Goal: Use online tool/utility: Utilize a website feature to perform a specific function

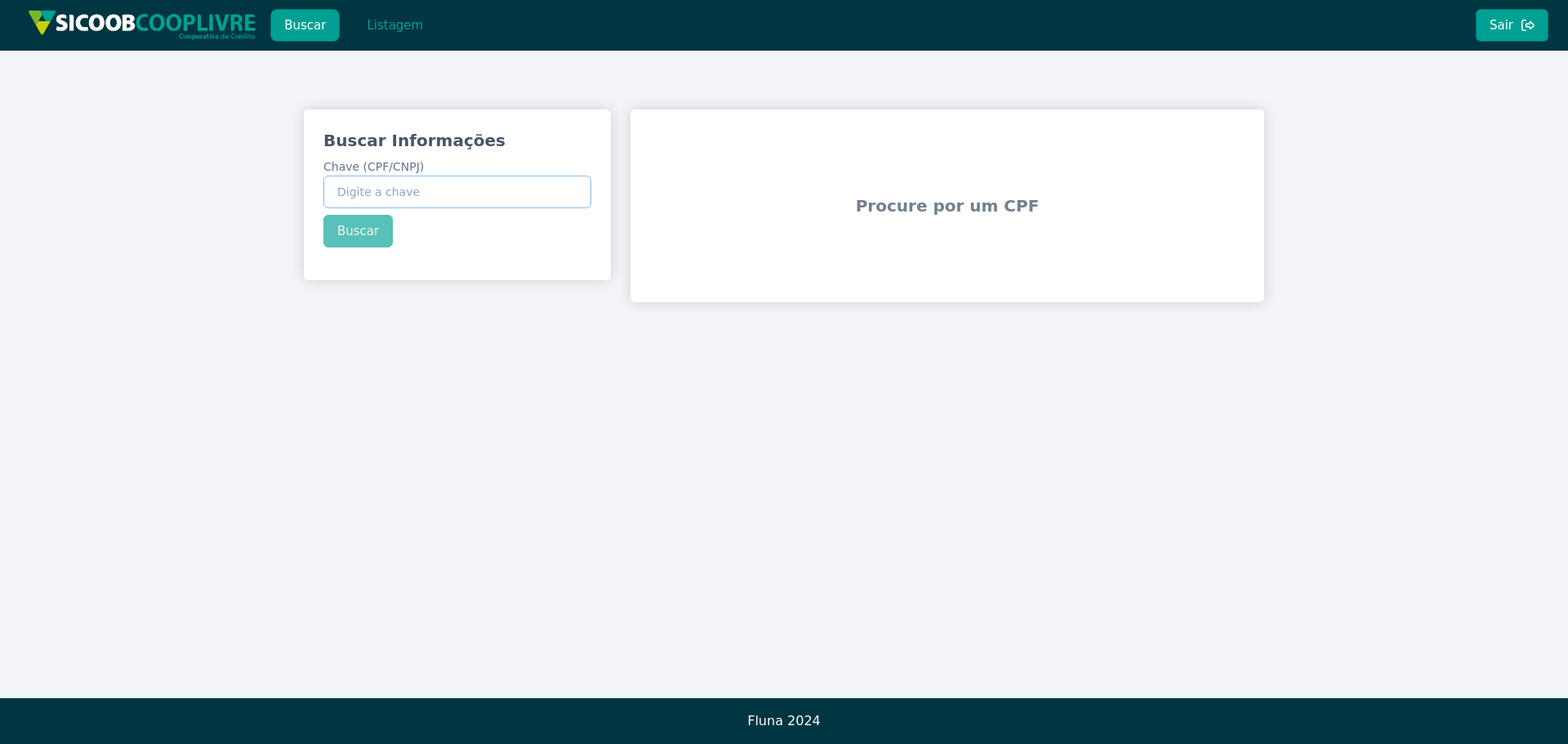
click at [379, 200] on input "Chave (CPF/CNPJ)" at bounding box center [457, 192] width 268 height 33
paste input "859.796.518-53"
type input "859.796.518-53"
click at [367, 234] on div "Buscar Informações Chave (CPF/CNPJ) 859.796.518-53 Buscar" at bounding box center [456, 188] width 307 height 157
click at [363, 238] on button "Buscar" at bounding box center [358, 231] width 69 height 33
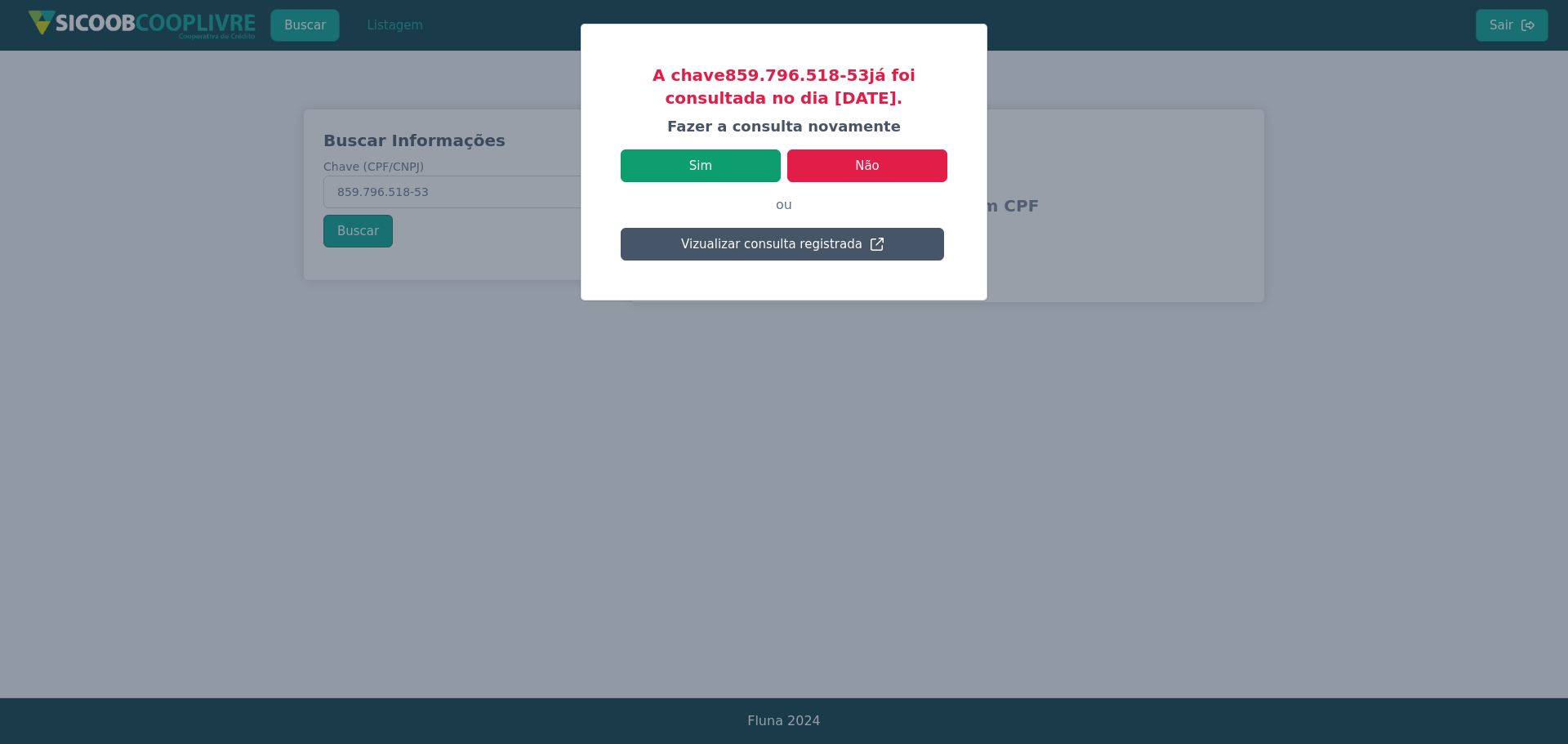
click at [718, 169] on button "Sim" at bounding box center [700, 166] width 160 height 33
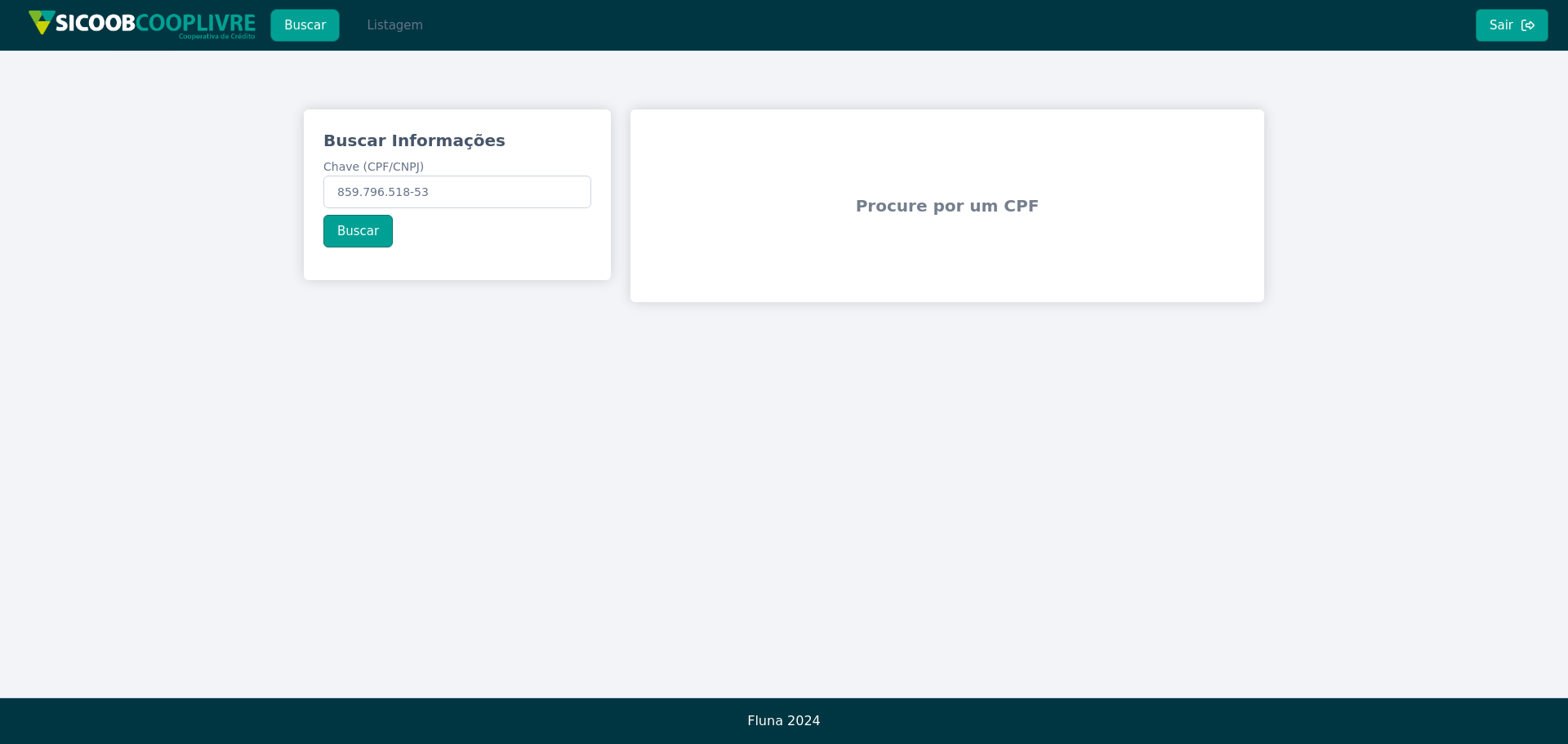
click at [373, 19] on button "Listagem" at bounding box center [394, 25] width 84 height 33
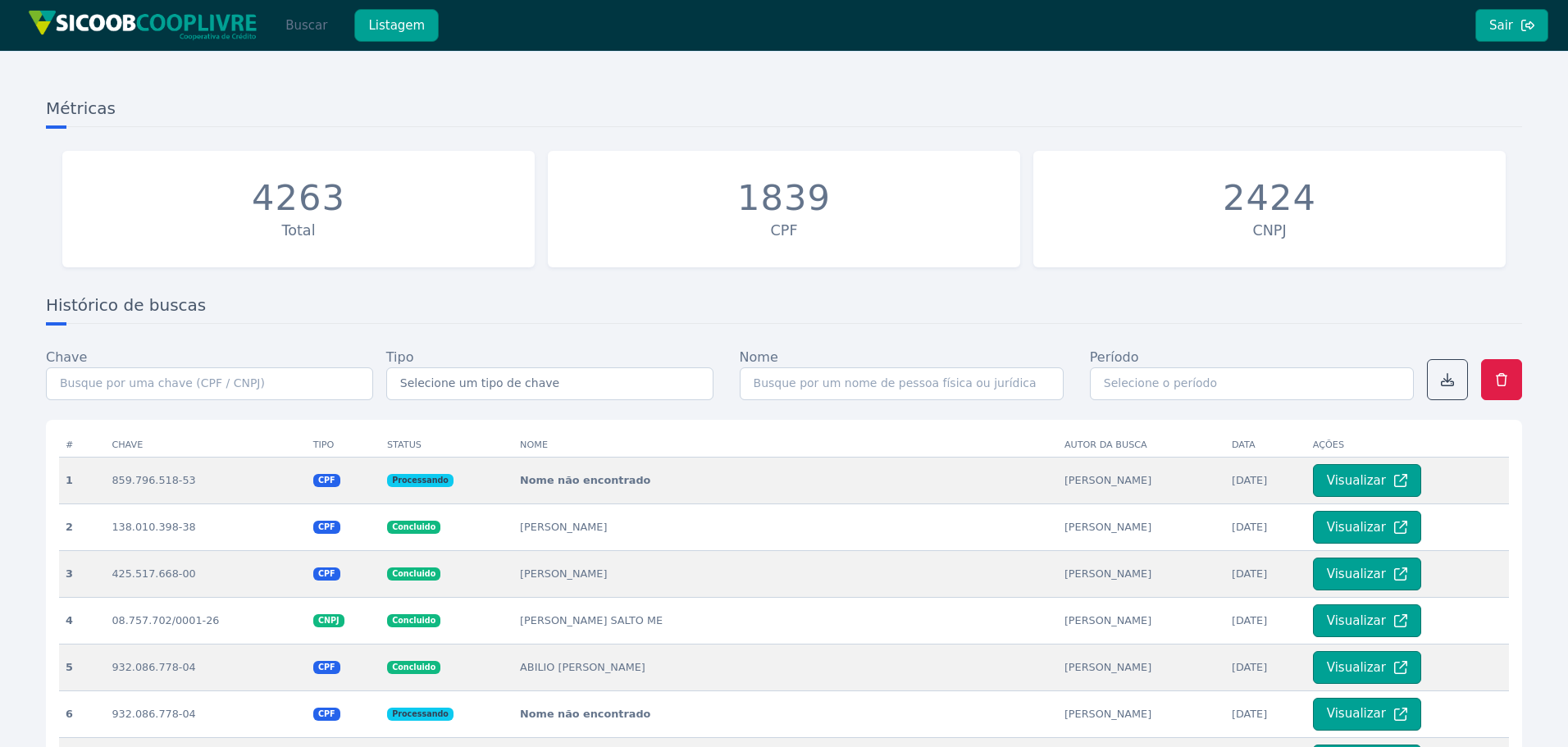
click at [296, 29] on button "Buscar" at bounding box center [306, 25] width 70 height 33
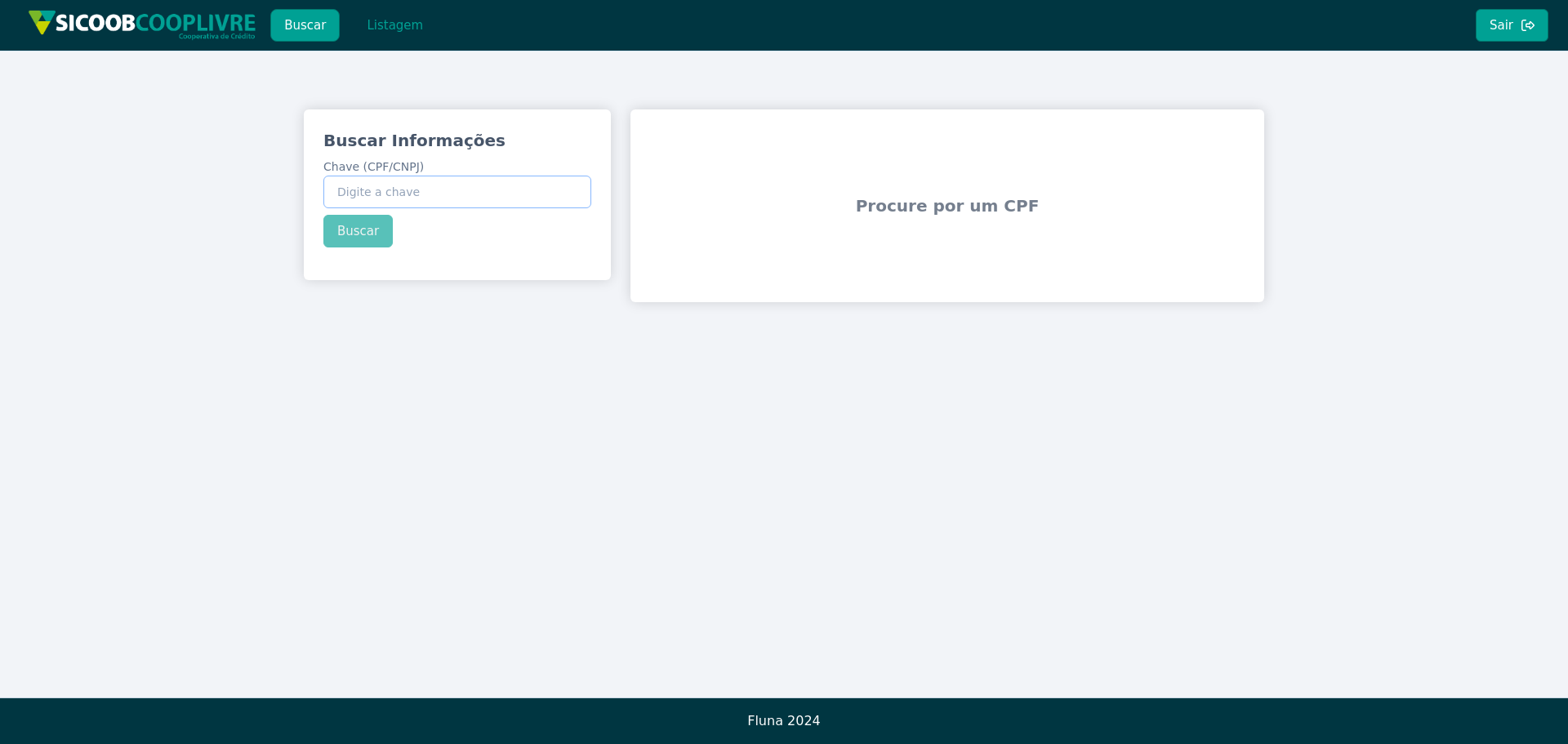
click at [421, 179] on input "Chave (CPF/CNPJ)" at bounding box center [457, 192] width 268 height 33
paste input "859.796.518-53"
type input "859.796.518-53"
click at [352, 220] on div "Buscar Informações Chave (CPF/CNPJ) 859.796.518-53 Buscar" at bounding box center [456, 188] width 307 height 157
click at [359, 227] on button "Buscar" at bounding box center [358, 231] width 69 height 33
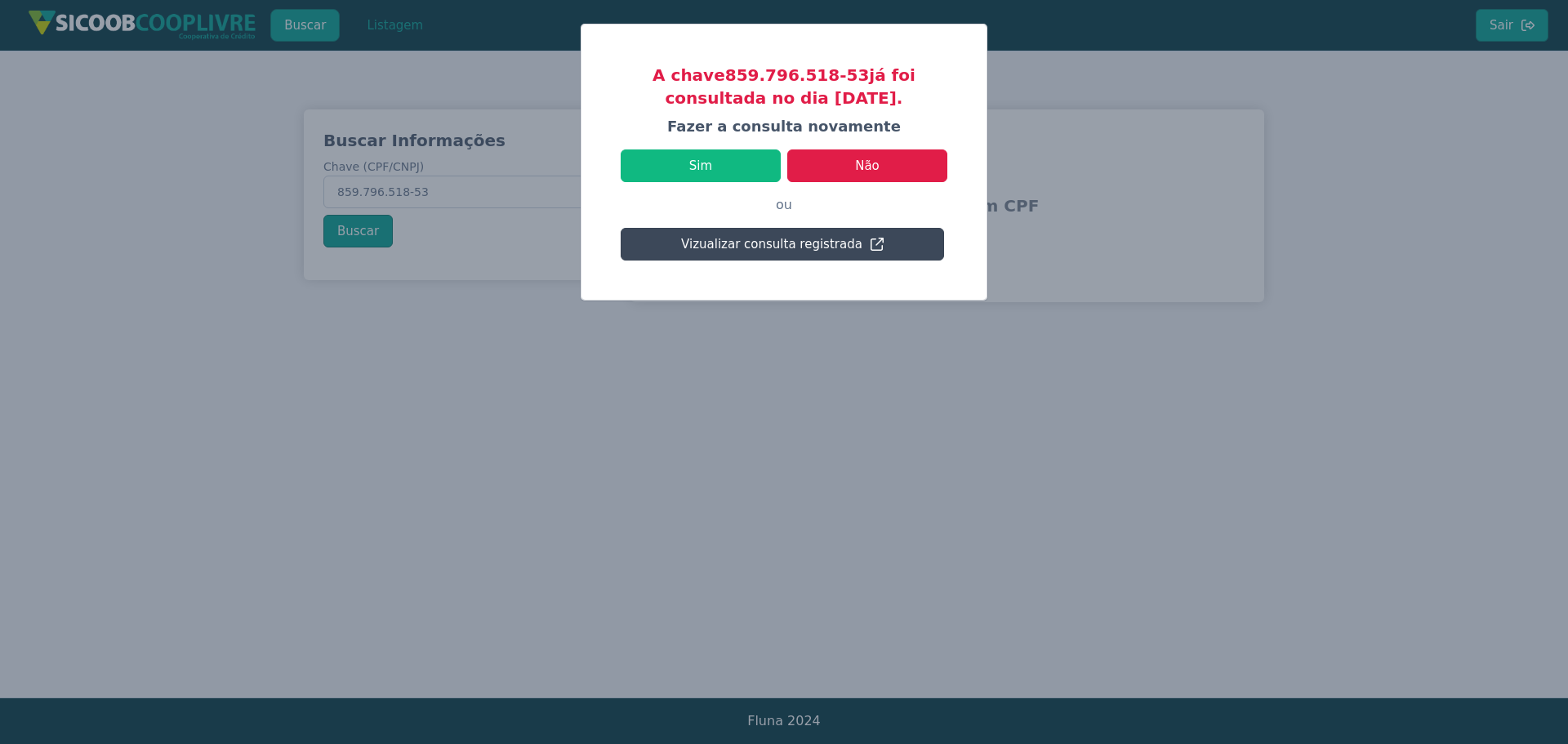
click at [799, 246] on button "Vizualizar consulta registrada" at bounding box center [782, 244] width 324 height 33
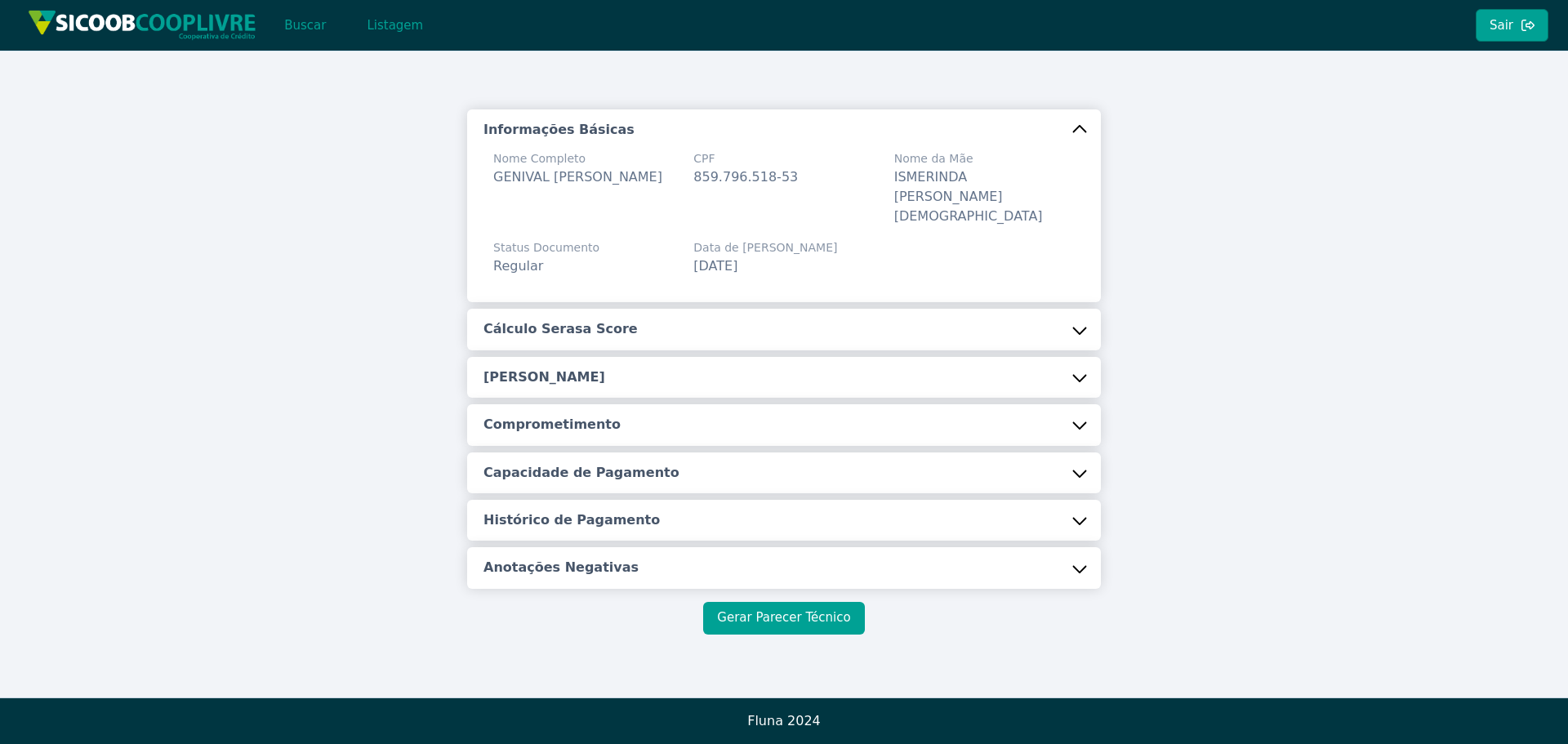
click at [778, 602] on button "Gerar Parecer Técnico" at bounding box center [784, 618] width 161 height 33
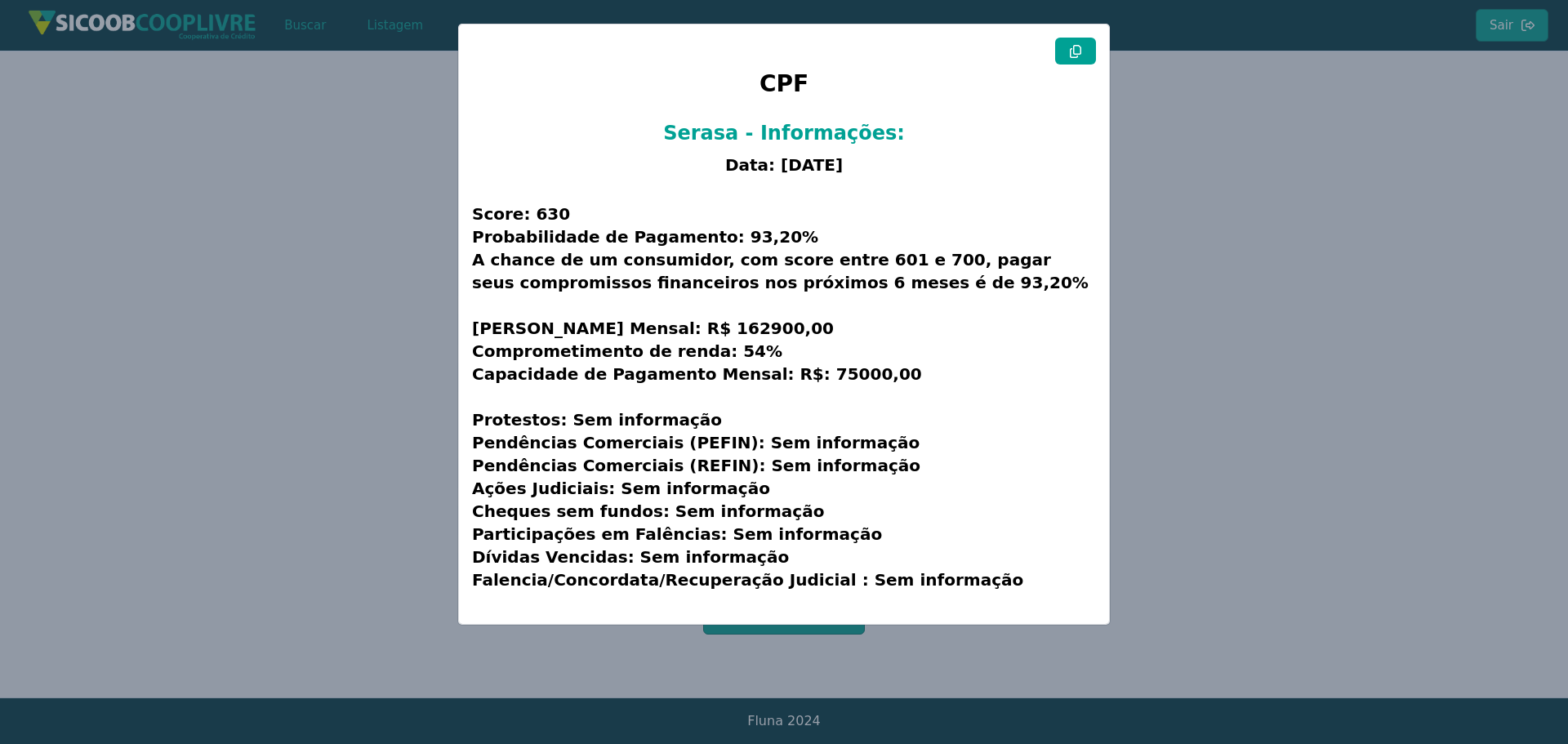
click at [1079, 52] on icon at bounding box center [1074, 51] width 13 height 13
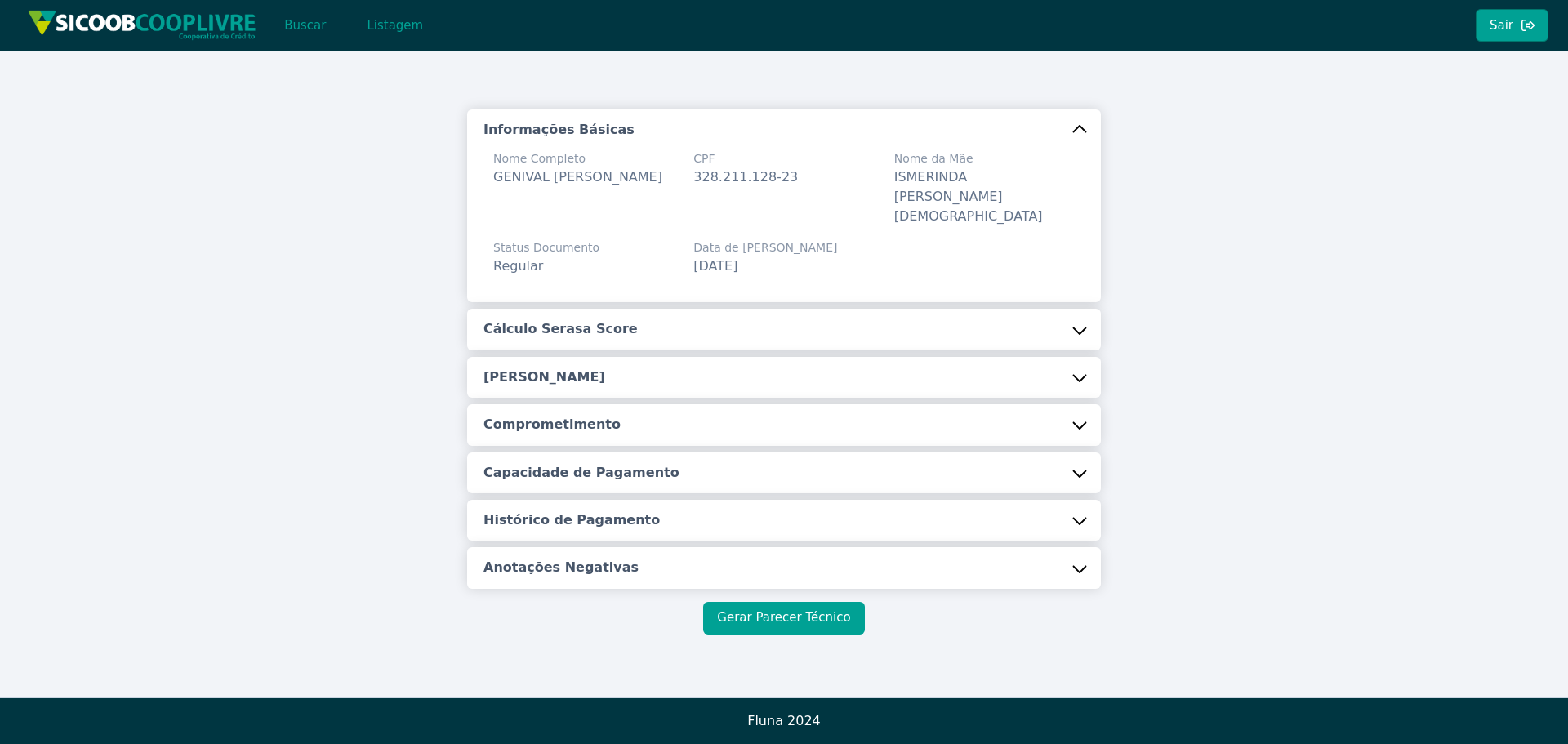
click at [781, 602] on button "Gerar Parecer Técnico" at bounding box center [784, 618] width 161 height 33
